Goal: Task Accomplishment & Management: Use online tool/utility

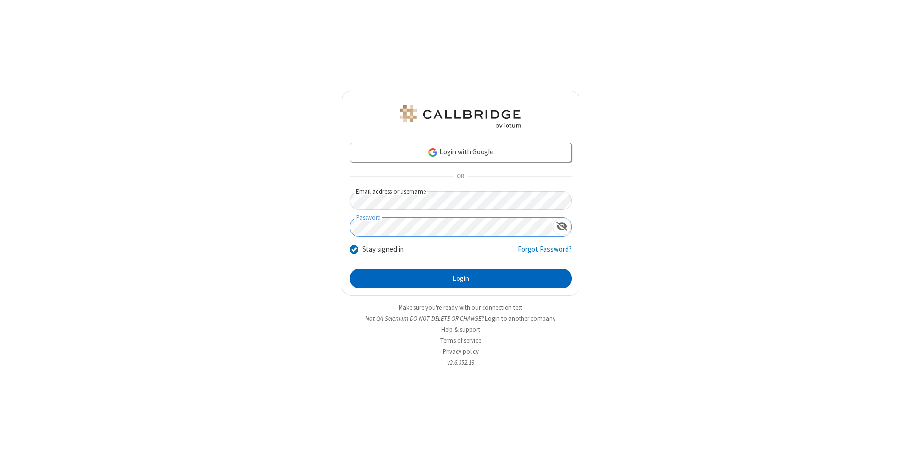
click at [461, 279] on button "Login" at bounding box center [461, 278] width 222 height 19
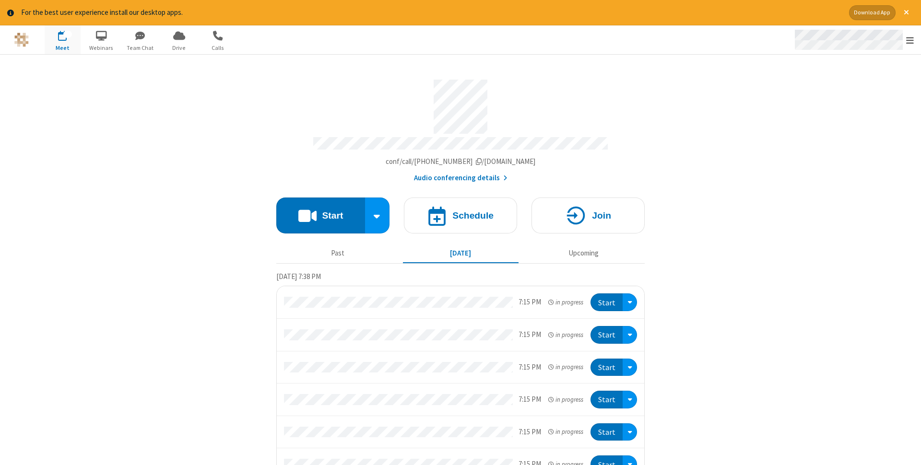
click at [910, 40] on span "Open menu" at bounding box center [910, 41] width 8 height 10
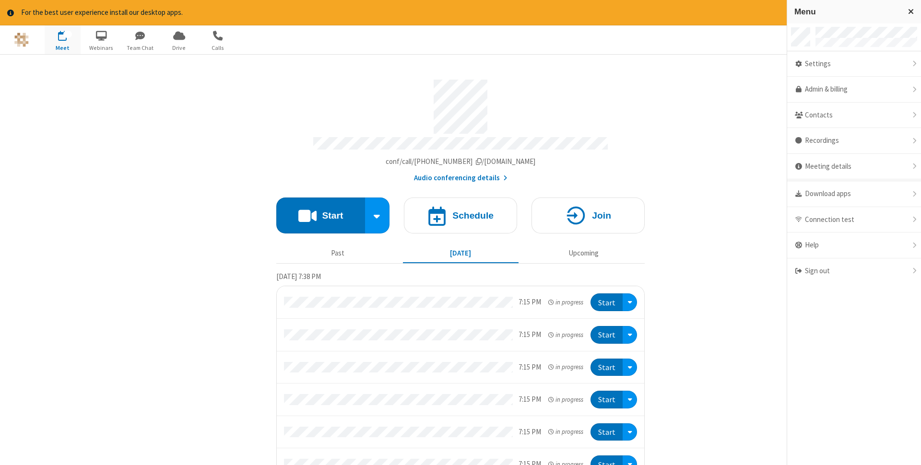
click at [62, 39] on span "button" at bounding box center [63, 35] width 36 height 16
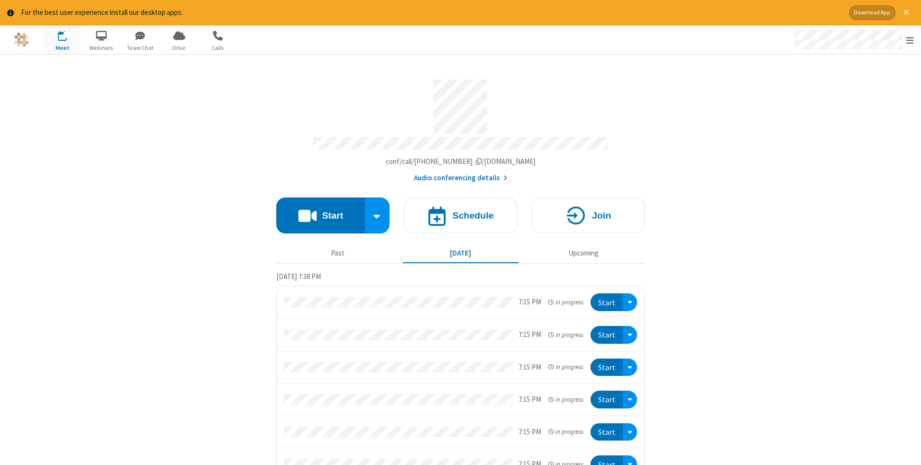
click at [62, 39] on span "button" at bounding box center [63, 35] width 36 height 16
click at [461, 213] on h4 "Schedule" at bounding box center [473, 215] width 41 height 9
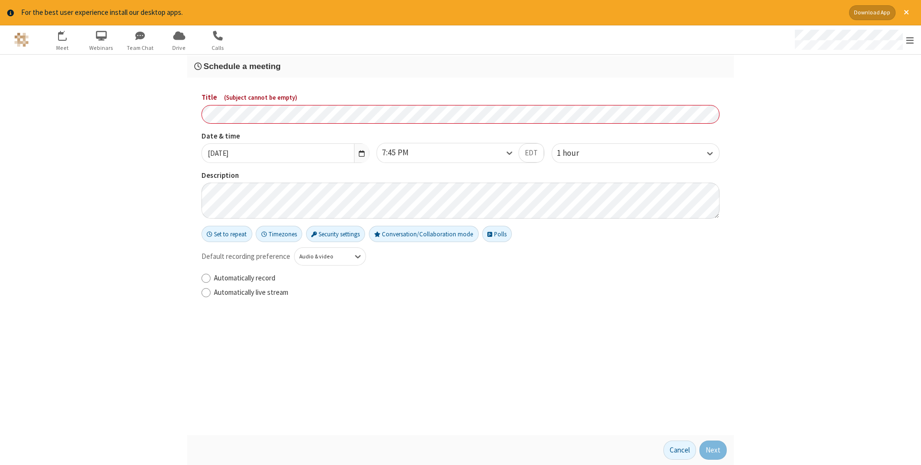
click at [461, 66] on h3 "Schedule a meeting" at bounding box center [460, 66] width 533 height 9
click at [714, 451] on button "Next" at bounding box center [713, 450] width 27 height 19
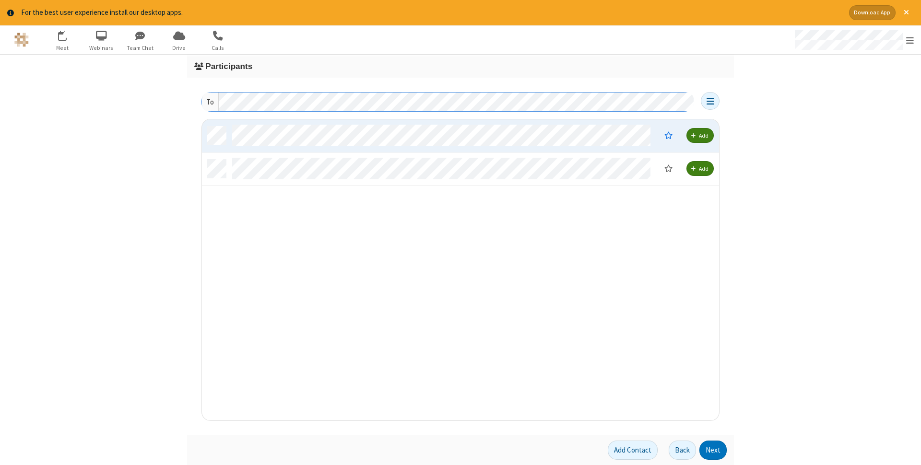
scroll to position [301, 517]
click at [714, 451] on button "Next" at bounding box center [713, 450] width 27 height 19
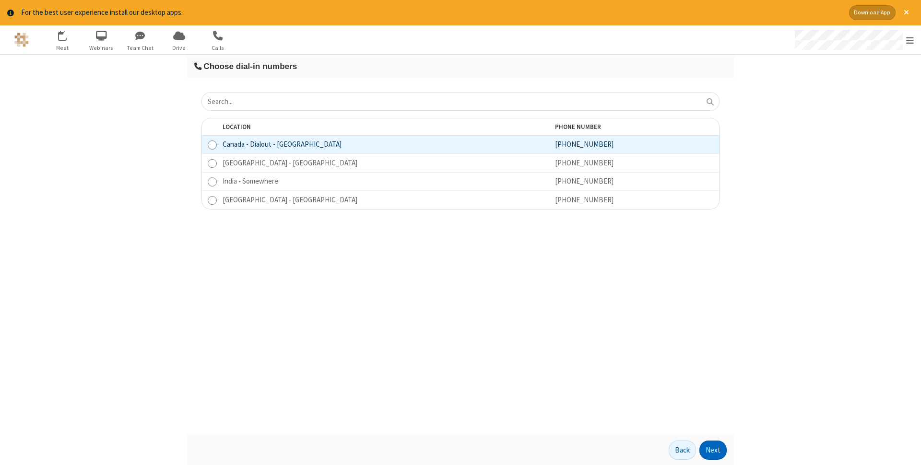
click at [714, 451] on button "Next" at bounding box center [713, 450] width 27 height 19
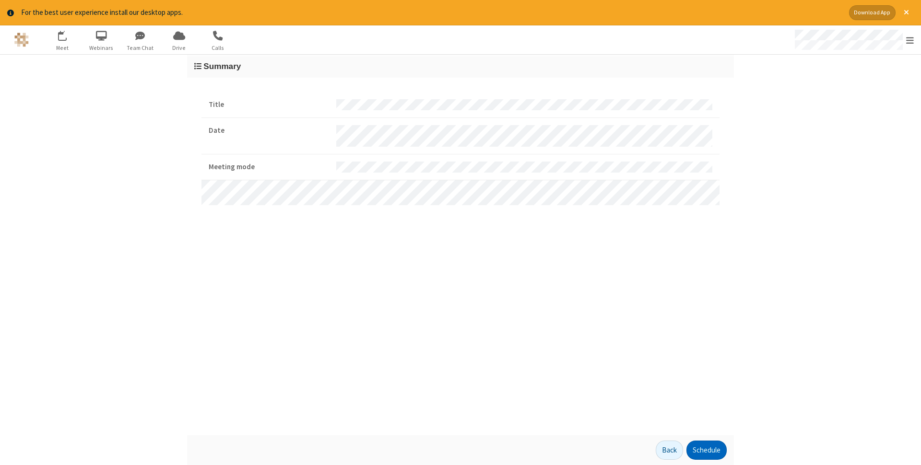
click at [706, 451] on button "Schedule" at bounding box center [707, 450] width 40 height 19
